Goal: Task Accomplishment & Management: Manage account settings

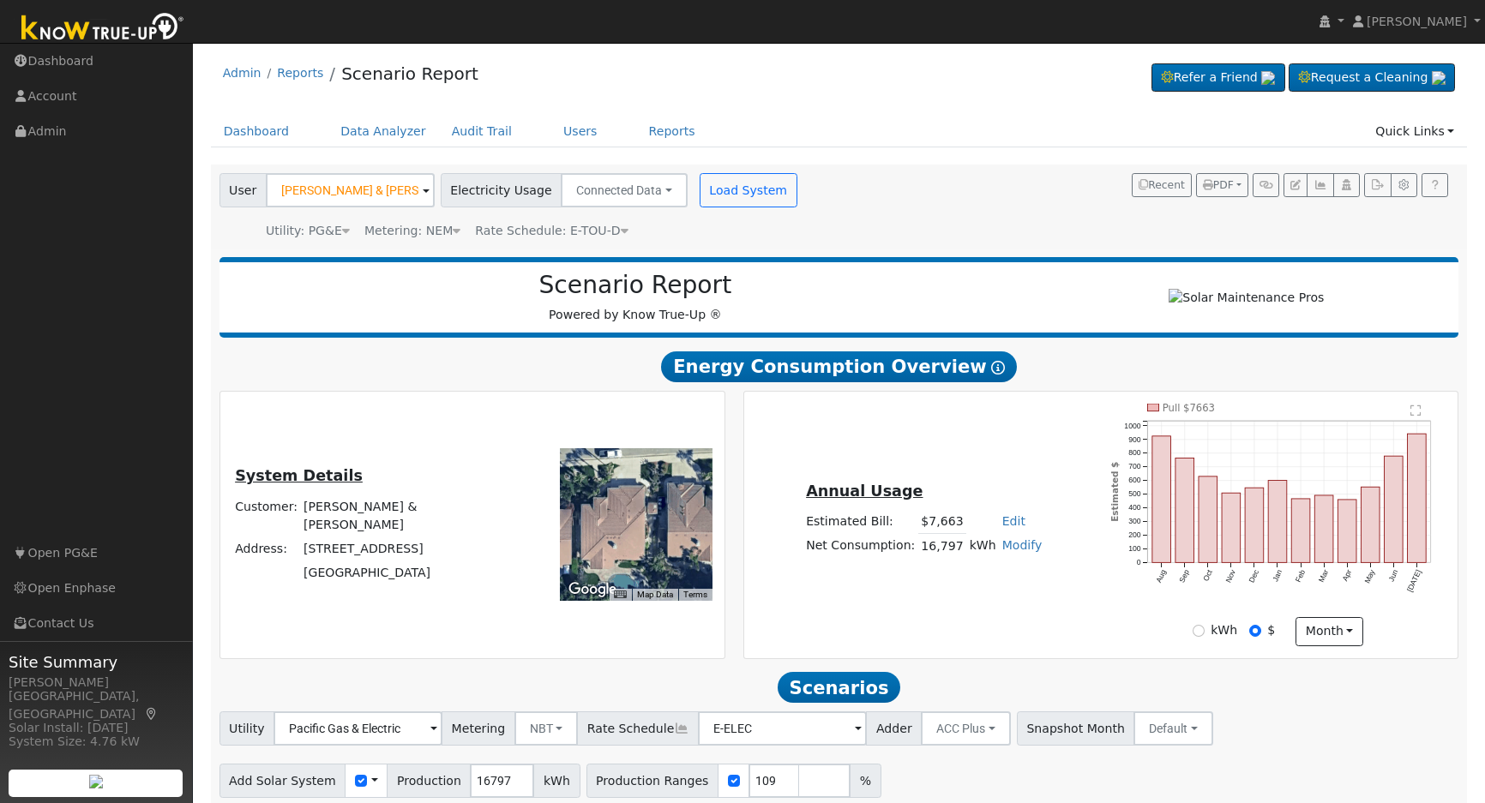
scroll to position [1222, 0]
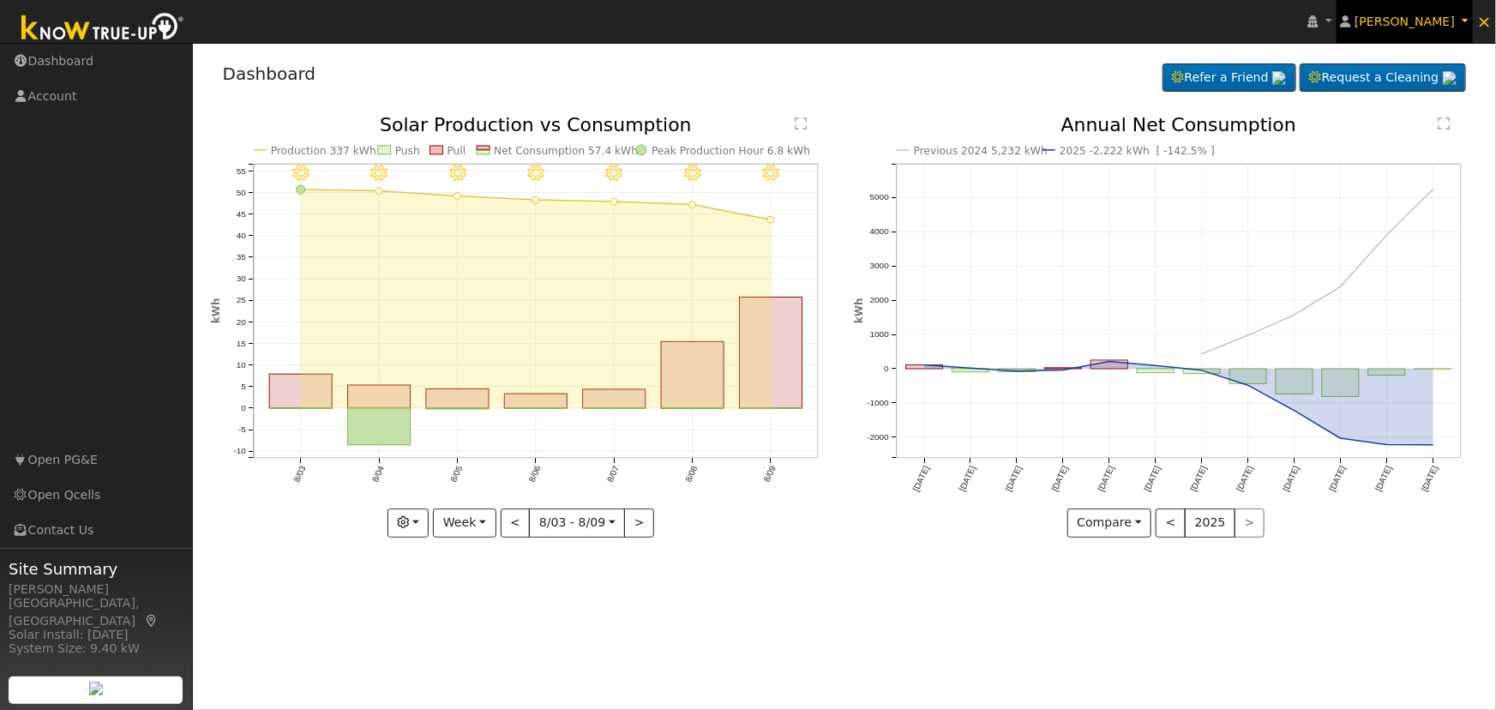
click at [1426, 25] on span "[PERSON_NAME]" at bounding box center [1404, 22] width 100 height 14
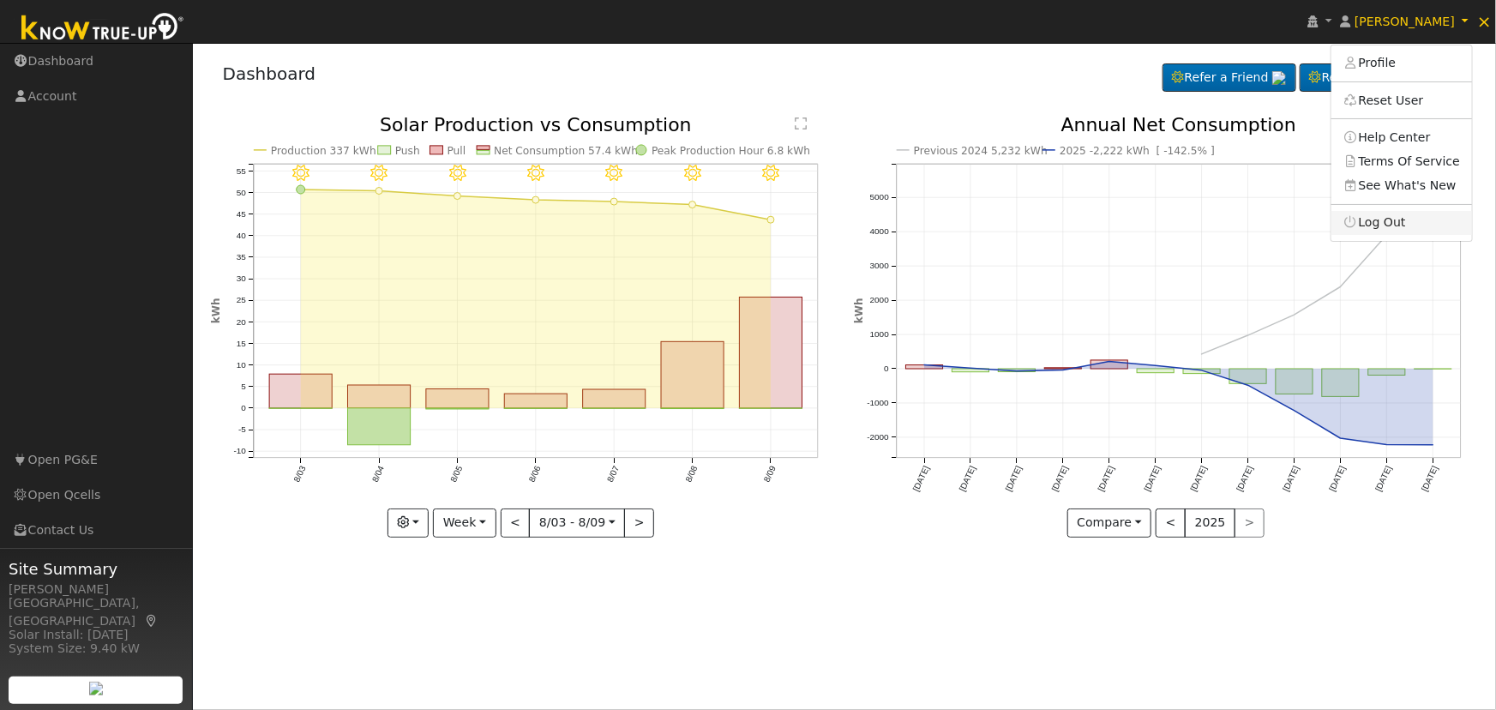
click at [1394, 214] on link "Log Out" at bounding box center [1401, 223] width 141 height 24
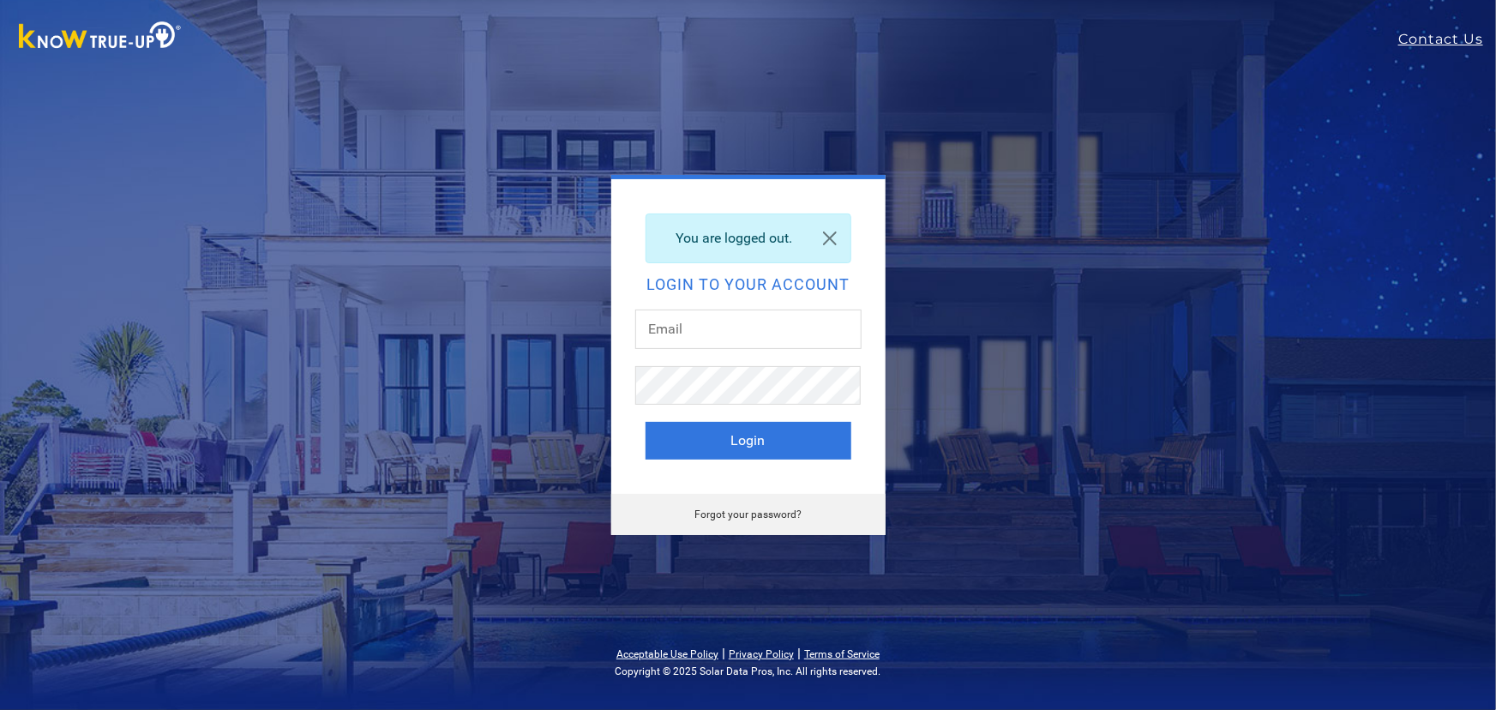
click at [728, 349] on div at bounding box center [748, 337] width 226 height 57
click at [736, 322] on input "text" at bounding box center [748, 328] width 226 height 39
type input "[EMAIL_ADDRESS][DOMAIN_NAME]"
click at [777, 437] on button "Login" at bounding box center [748, 441] width 206 height 38
